Goal: Information Seeking & Learning: Understand process/instructions

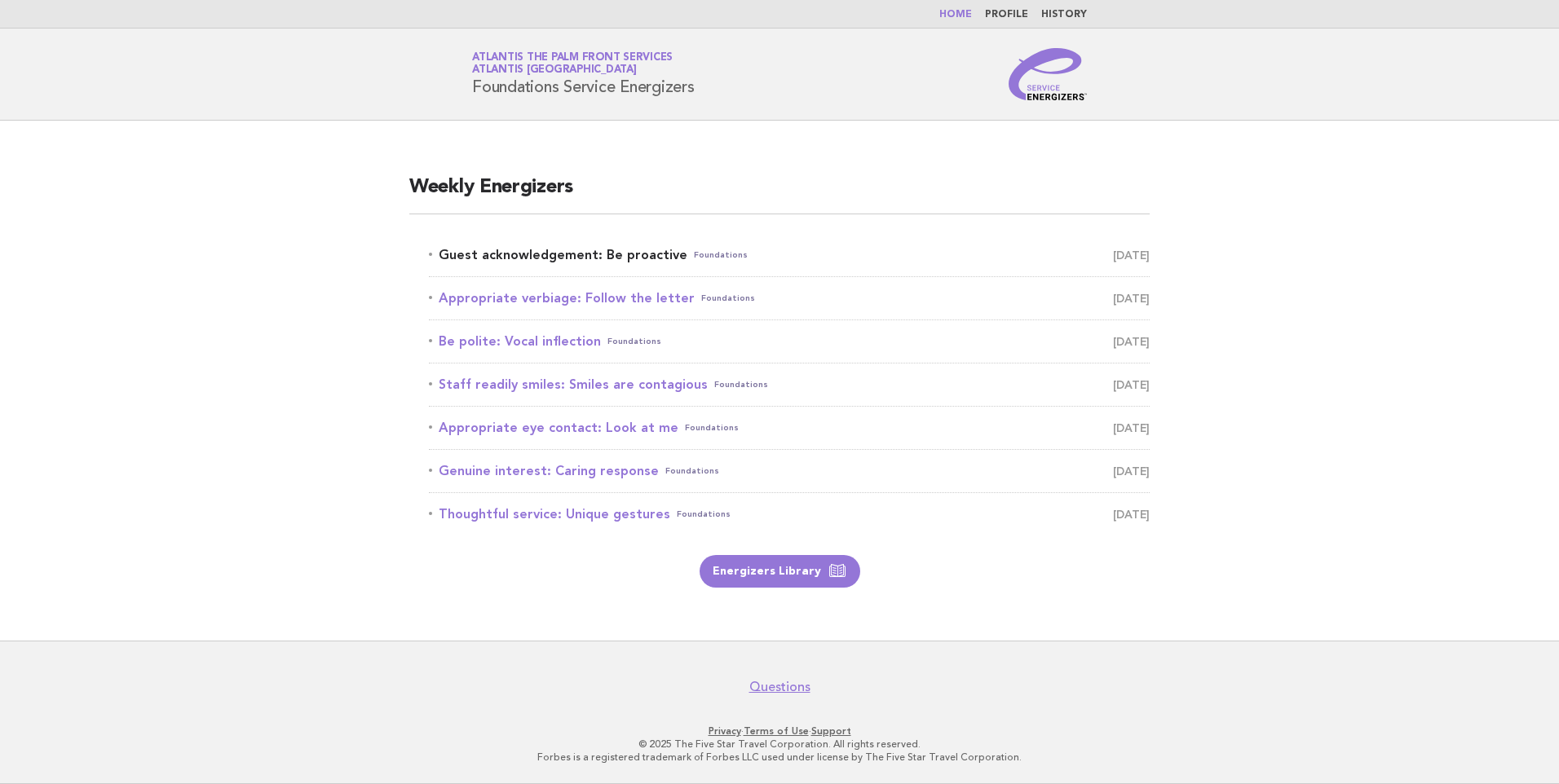
click at [576, 258] on link "Guest acknowledgement: Be proactive Foundations [DATE]" at bounding box center [789, 255] width 721 height 23
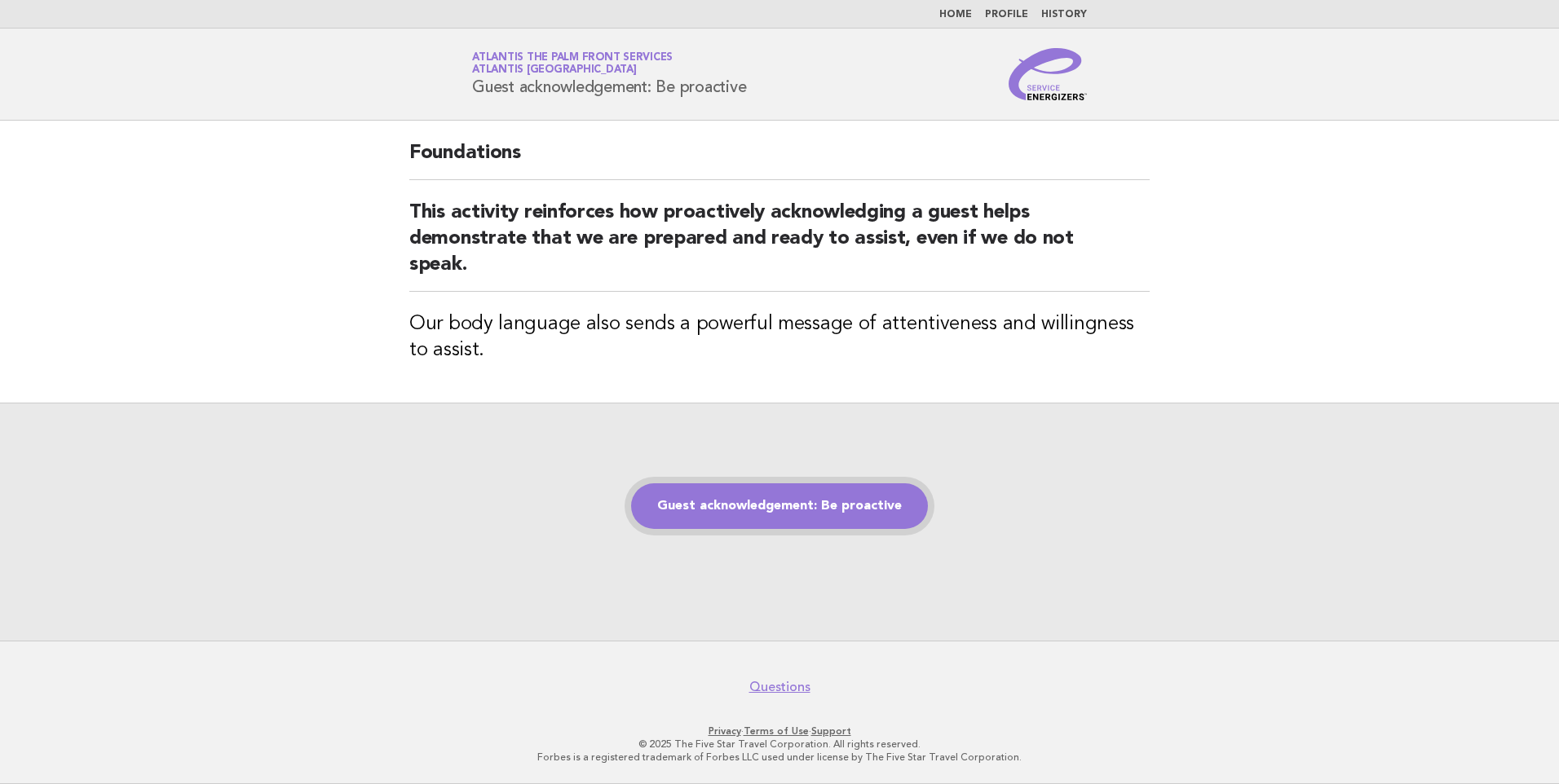
click at [772, 504] on link "Guest acknowledgement: Be proactive" at bounding box center [780, 506] width 297 height 46
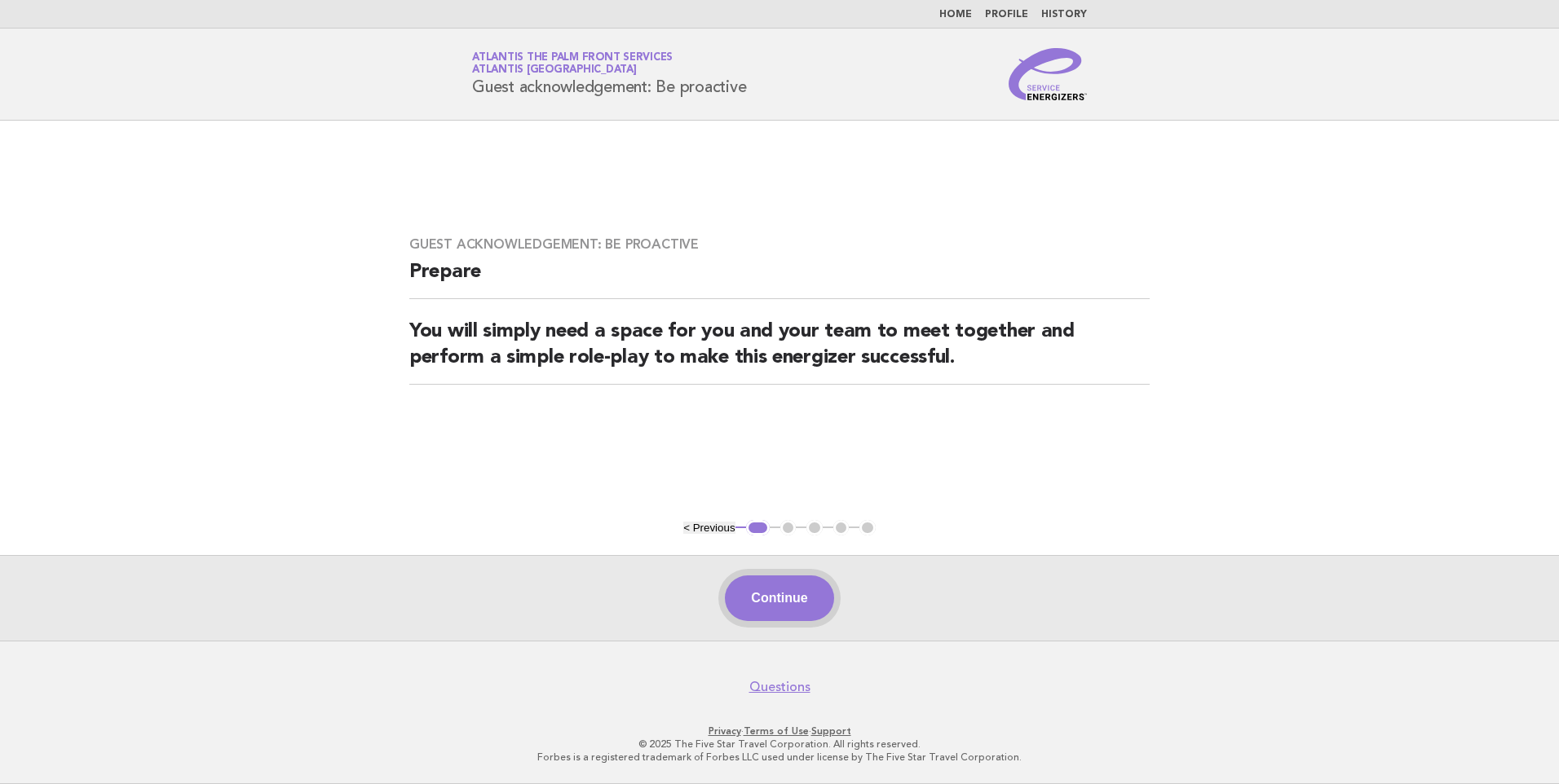
click at [756, 594] on button "Continue" at bounding box center [780, 599] width 108 height 46
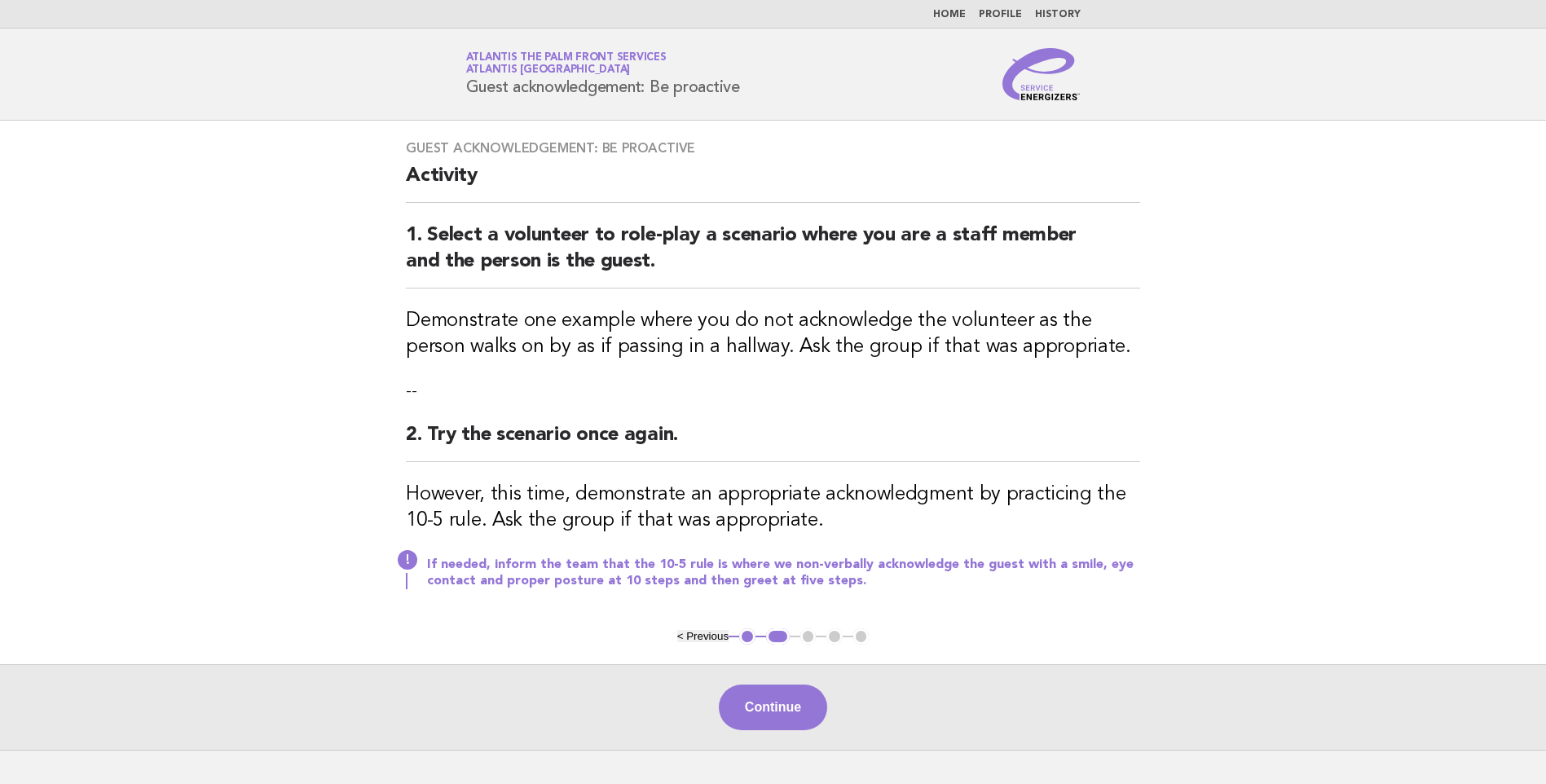
click at [771, 697] on button "Continue" at bounding box center [773, 708] width 108 height 46
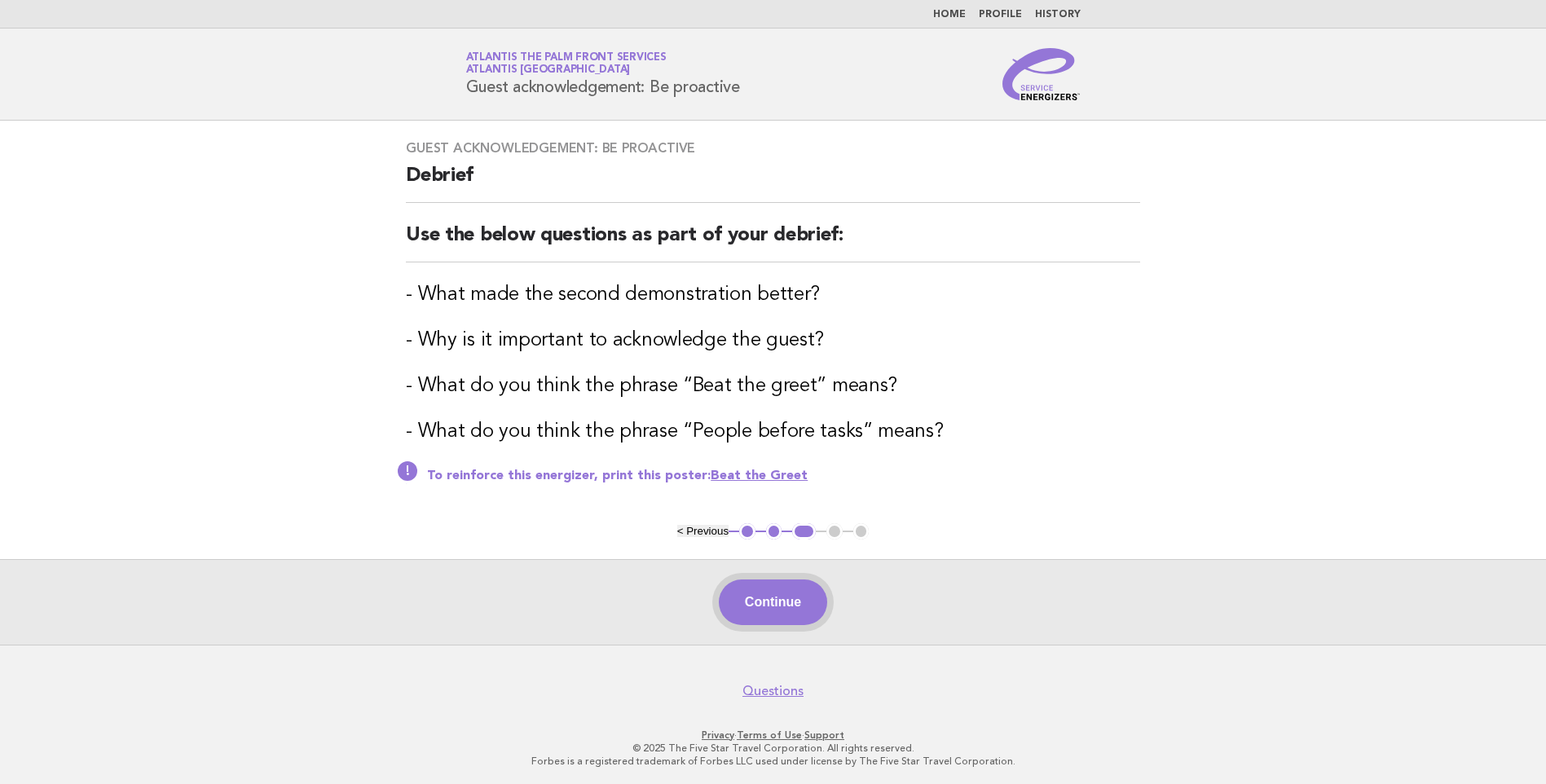
click at [778, 599] on button "Continue" at bounding box center [773, 603] width 108 height 46
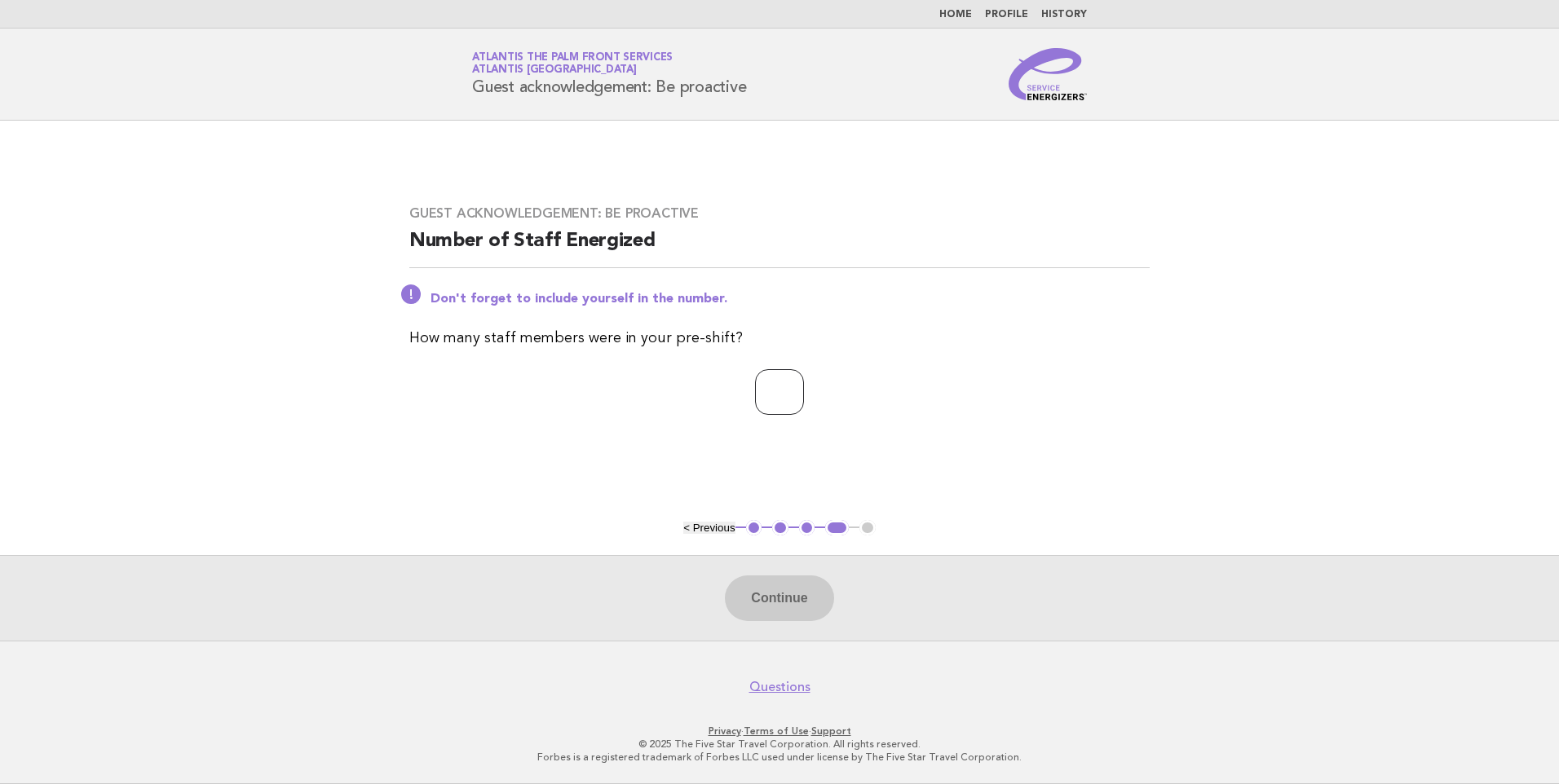
click at [763, 400] on input "number" at bounding box center [780, 392] width 49 height 46
type input "*"
click at [773, 594] on button "Continue" at bounding box center [780, 599] width 108 height 46
